Goal: Information Seeking & Learning: Learn about a topic

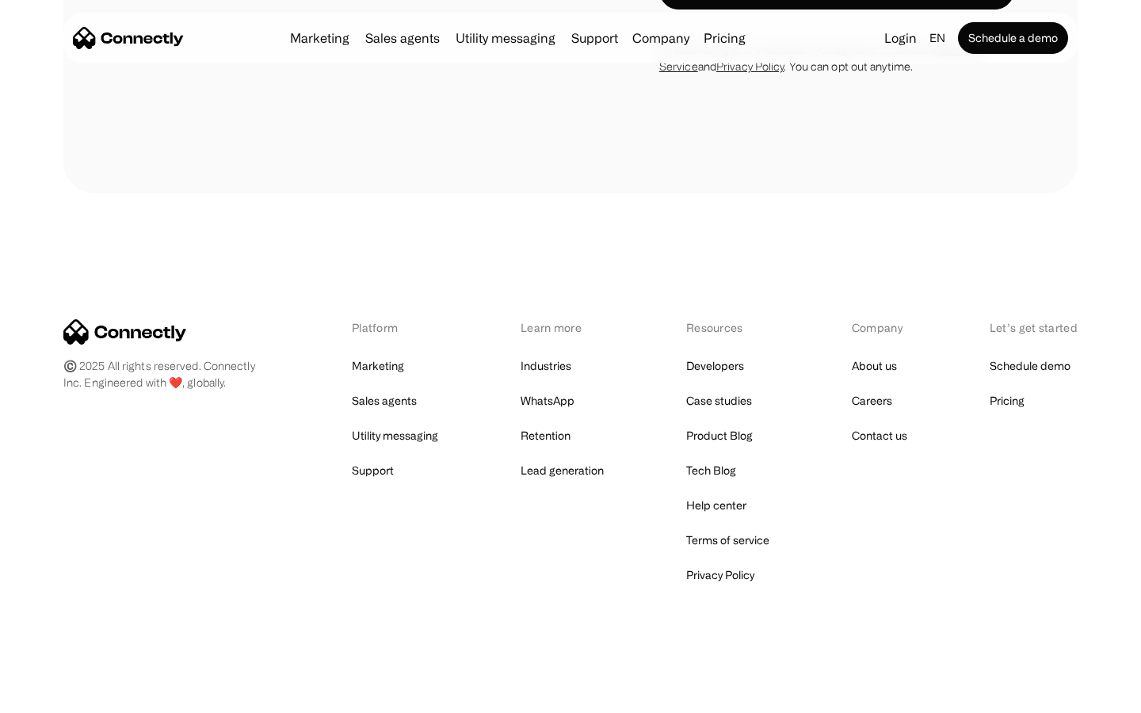
scroll to position [4493, 0]
